Goal: Task Accomplishment & Management: Manage account settings

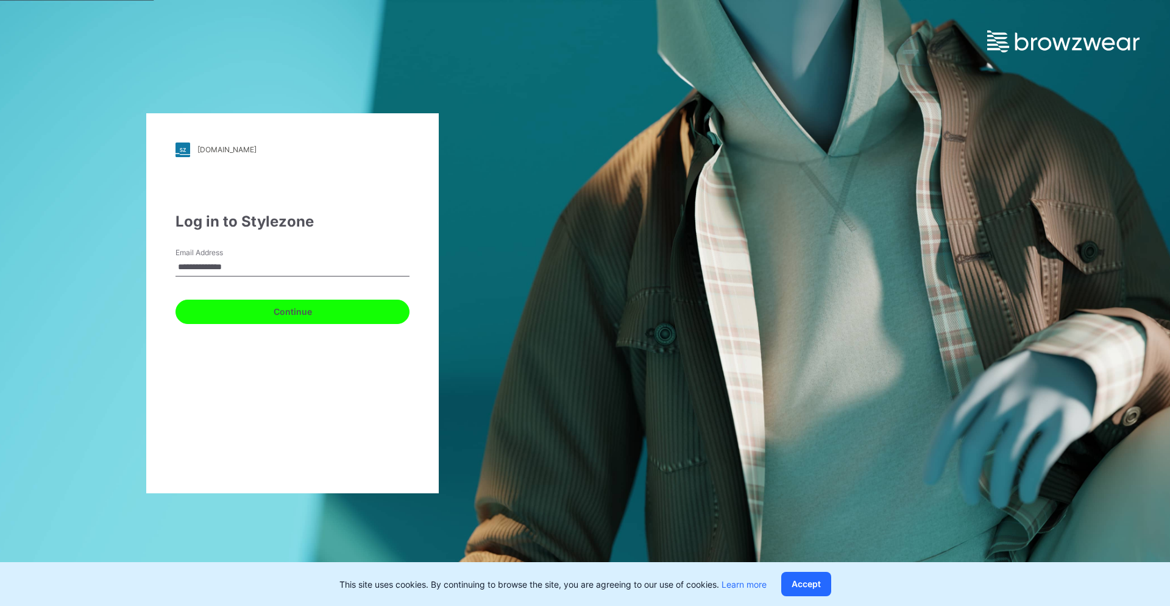
click at [246, 306] on button "Continue" at bounding box center [292, 312] width 234 height 24
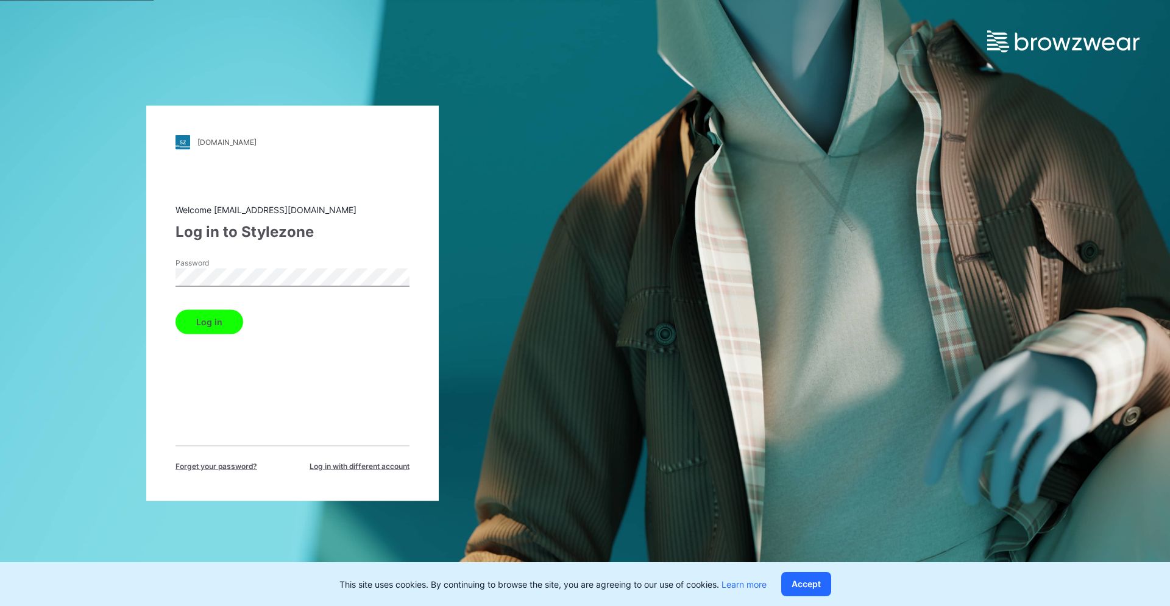
click at [216, 313] on button "Log in" at bounding box center [209, 321] width 68 height 24
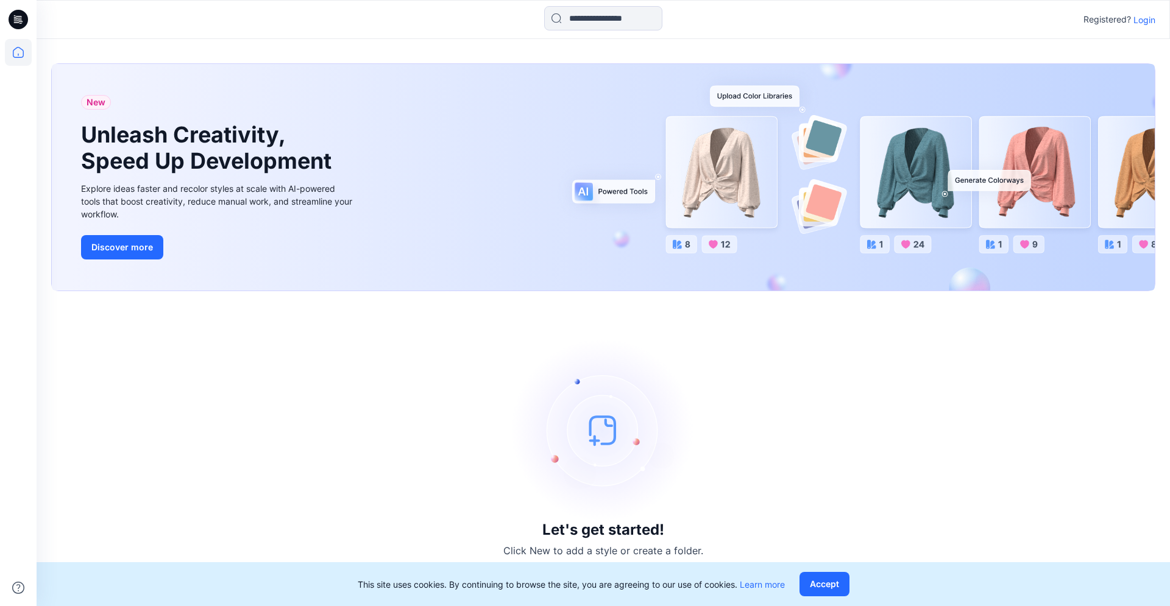
click at [1145, 24] on p "Login" at bounding box center [1144, 19] width 22 height 13
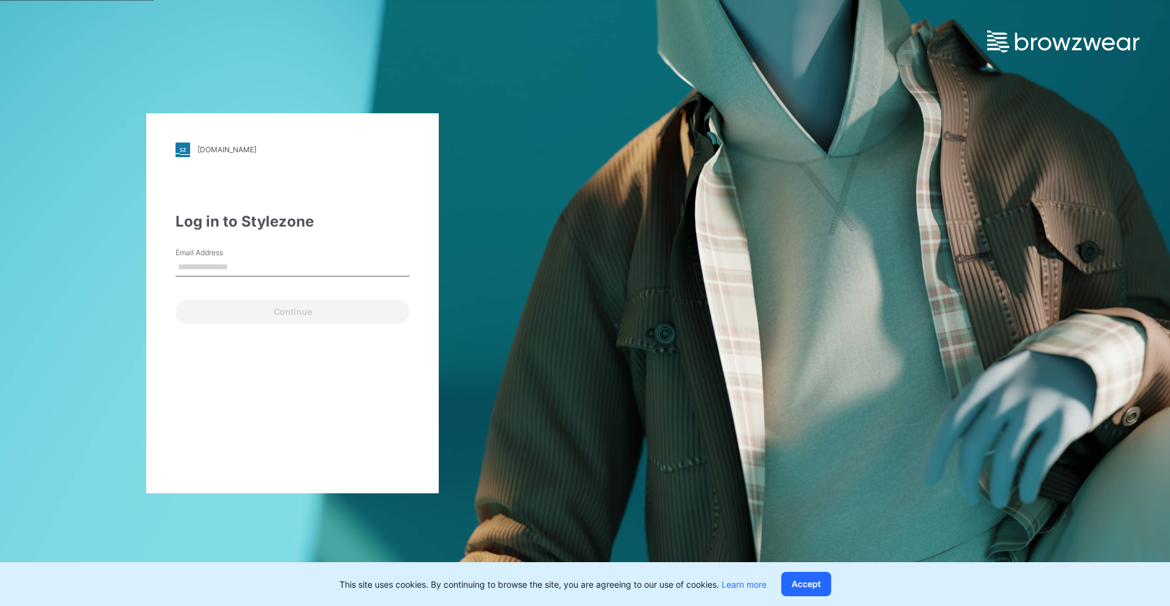
click at [233, 277] on div "Email Address" at bounding box center [292, 265] width 234 height 37
click at [235, 270] on input "Email Address" at bounding box center [292, 267] width 234 height 18
click at [219, 269] on input "Email Address" at bounding box center [292, 267] width 234 height 18
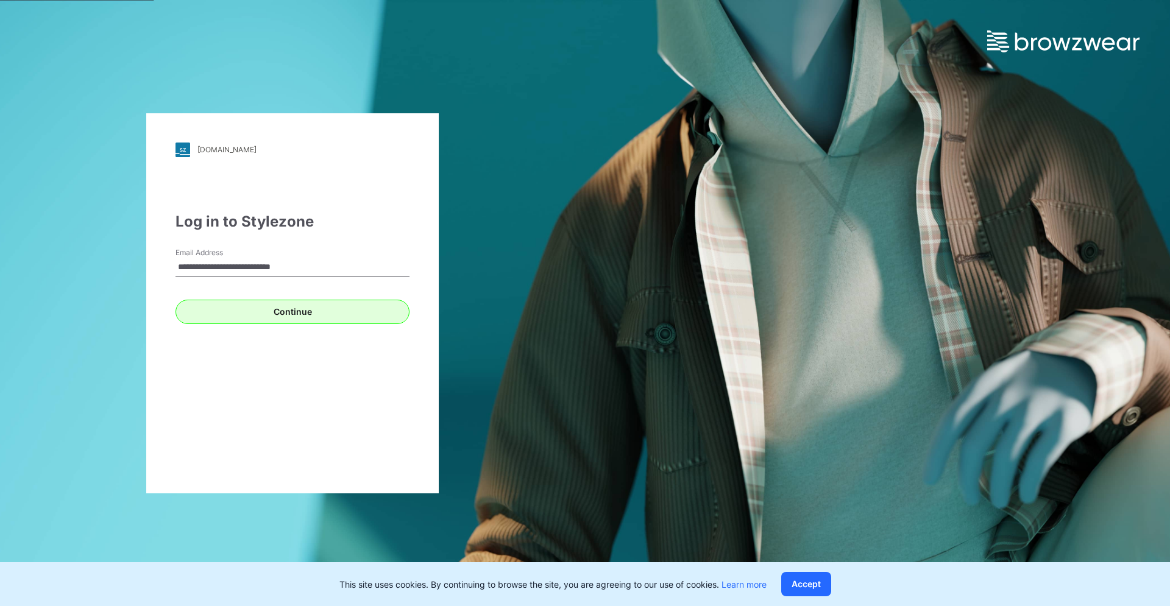
type input "**********"
click at [269, 308] on button "Continue" at bounding box center [292, 312] width 234 height 24
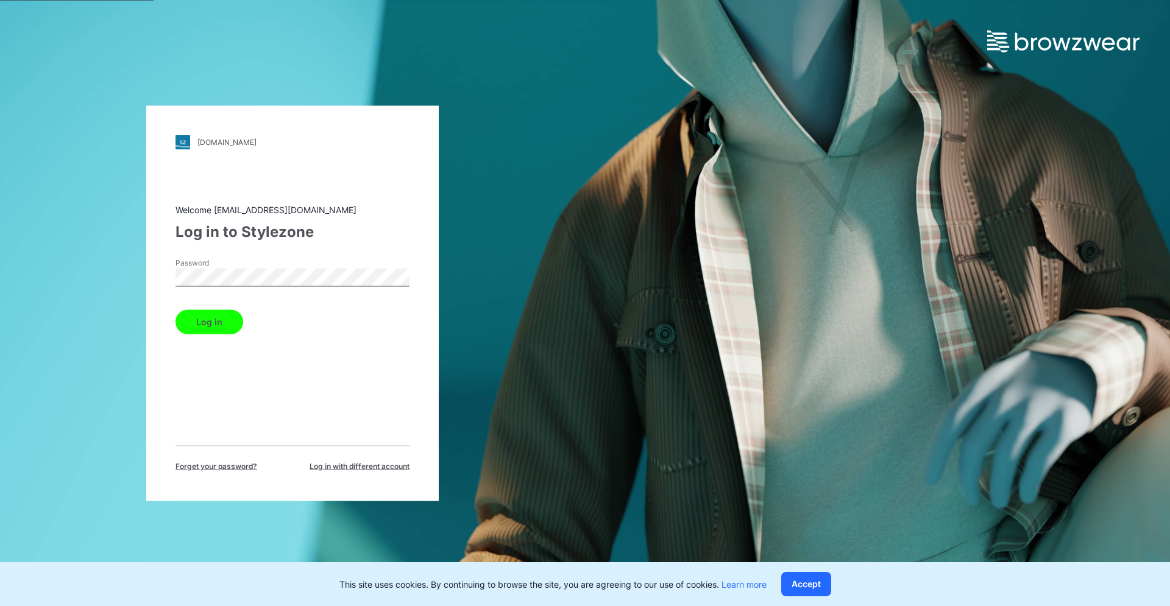
click at [211, 325] on button "Log in" at bounding box center [209, 321] width 68 height 24
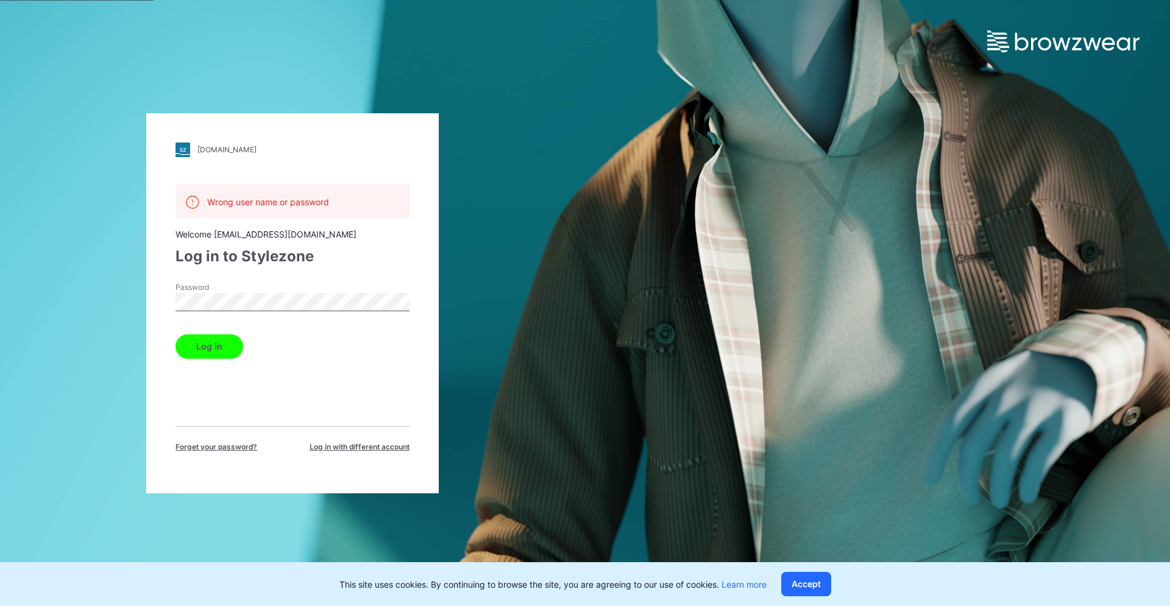
click at [227, 344] on button "Log in" at bounding box center [209, 346] width 68 height 24
click at [175, 334] on button "Log in" at bounding box center [209, 346] width 68 height 24
